Goal: Information Seeking & Learning: Find specific fact

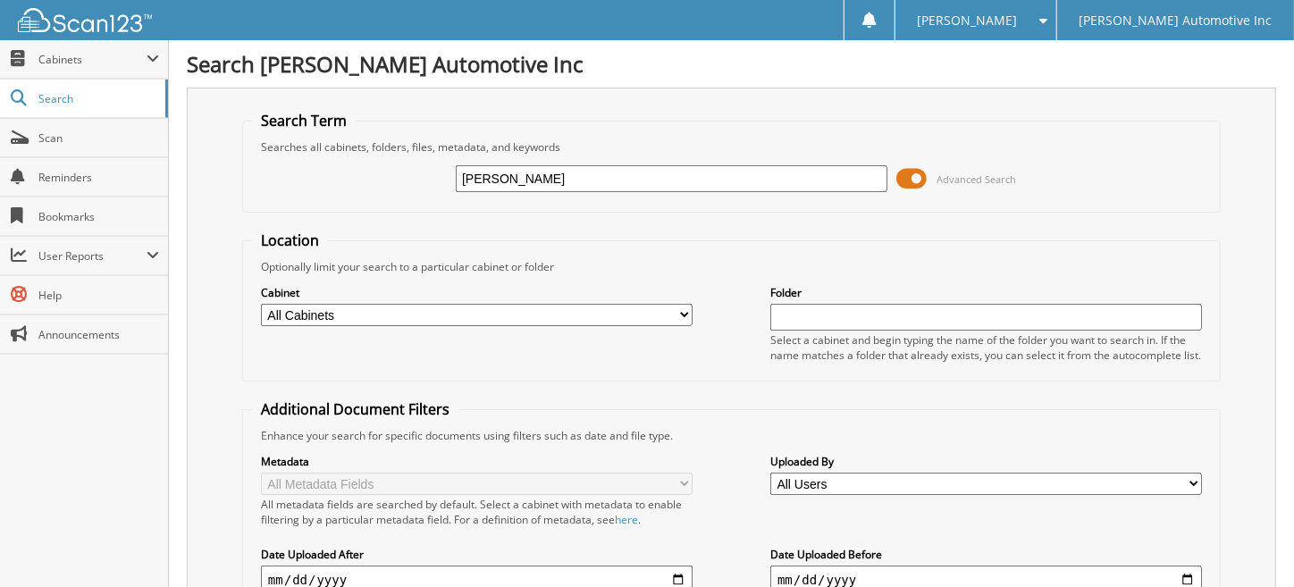
type input "[PERSON_NAME]"
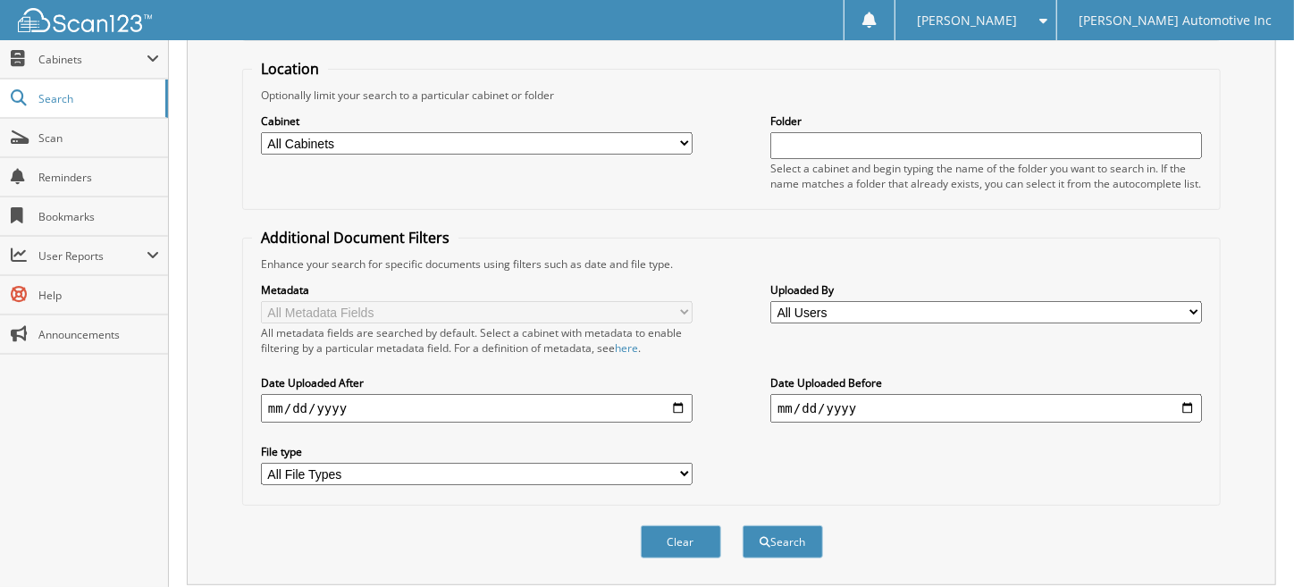
scroll to position [357, 0]
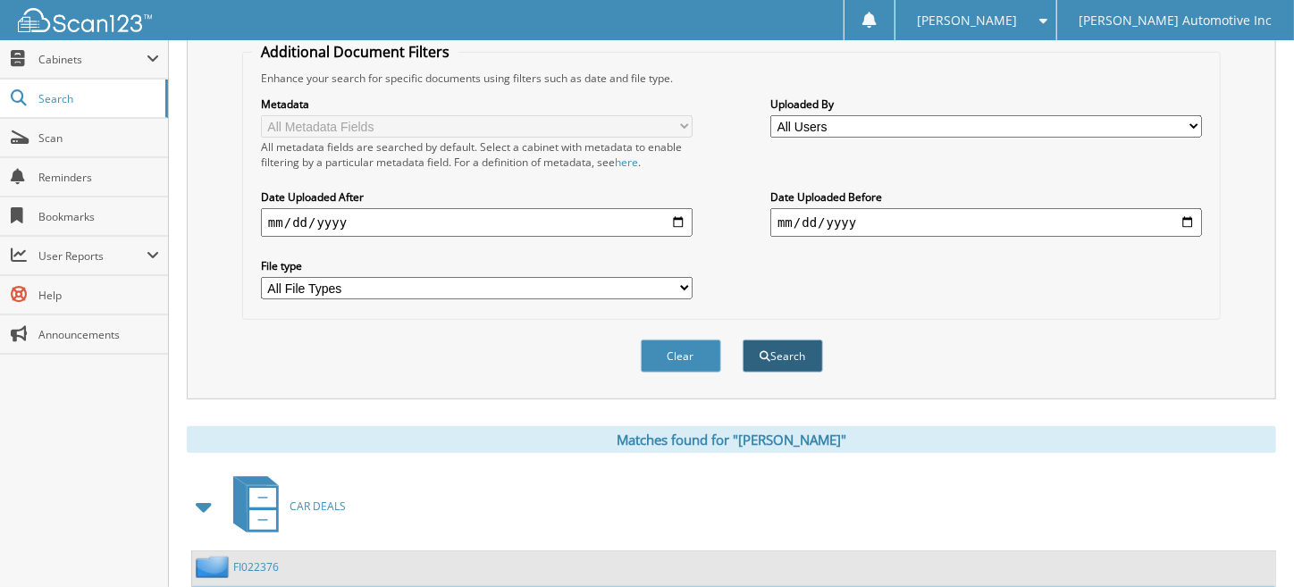
click at [786, 368] on button "Search" at bounding box center [783, 356] width 80 height 33
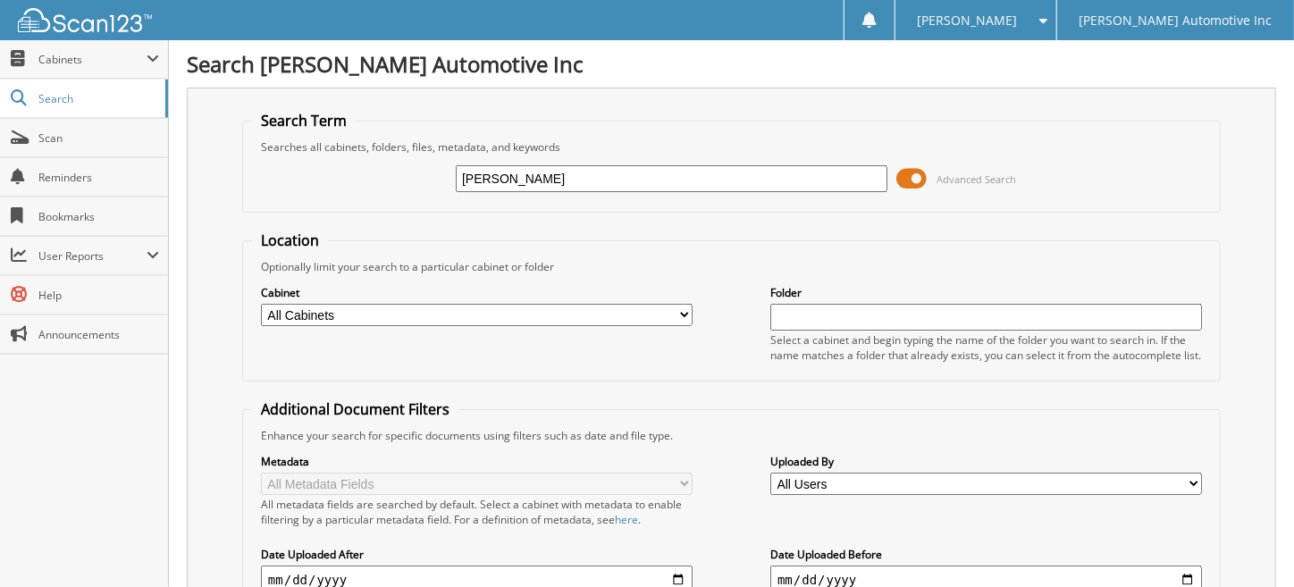
drag, startPoint x: 496, startPoint y: 178, endPoint x: 364, endPoint y: 179, distance: 132.3
click at [349, 177] on div "dortch Advanced Search" at bounding box center [731, 179] width 959 height 48
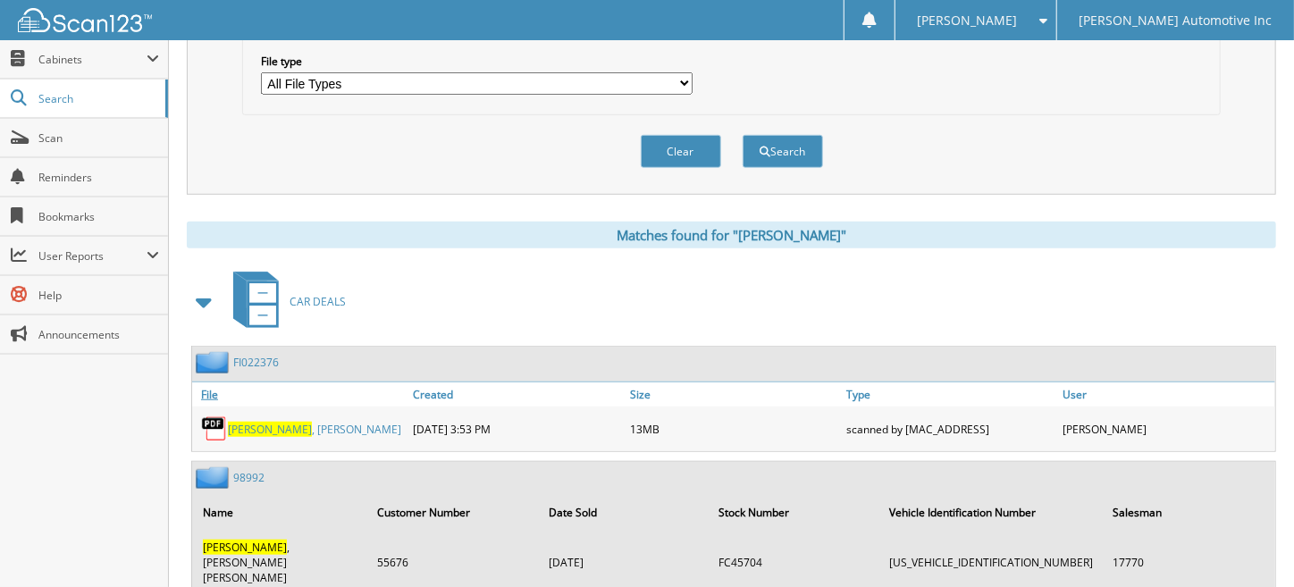
scroll to position [595, 0]
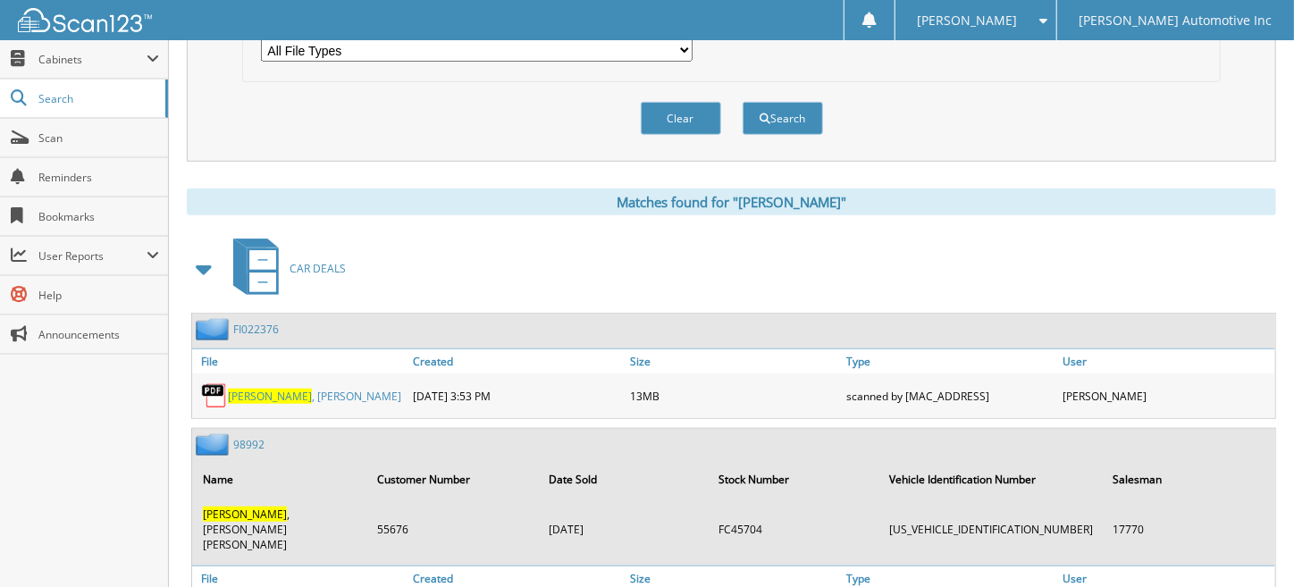
click at [302, 403] on link "DORTCH , XAVIER KHALIF" at bounding box center [314, 396] width 173 height 15
